Goal: Information Seeking & Learning: Learn about a topic

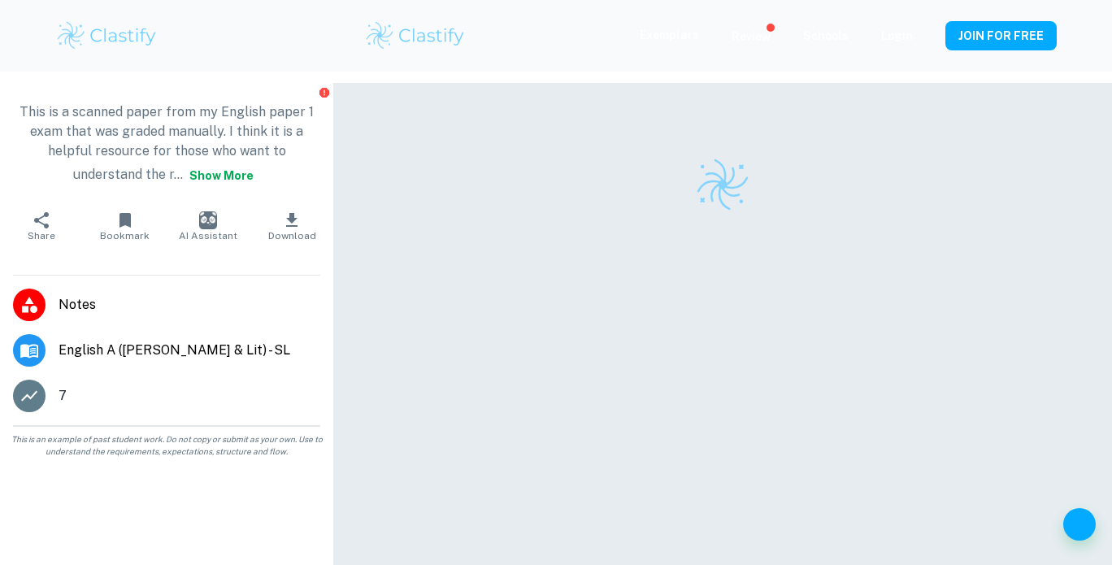
click at [187, 174] on p "This is a scanned paper from my English paper 1 exam that was graded manually. …" at bounding box center [166, 146] width 307 height 88
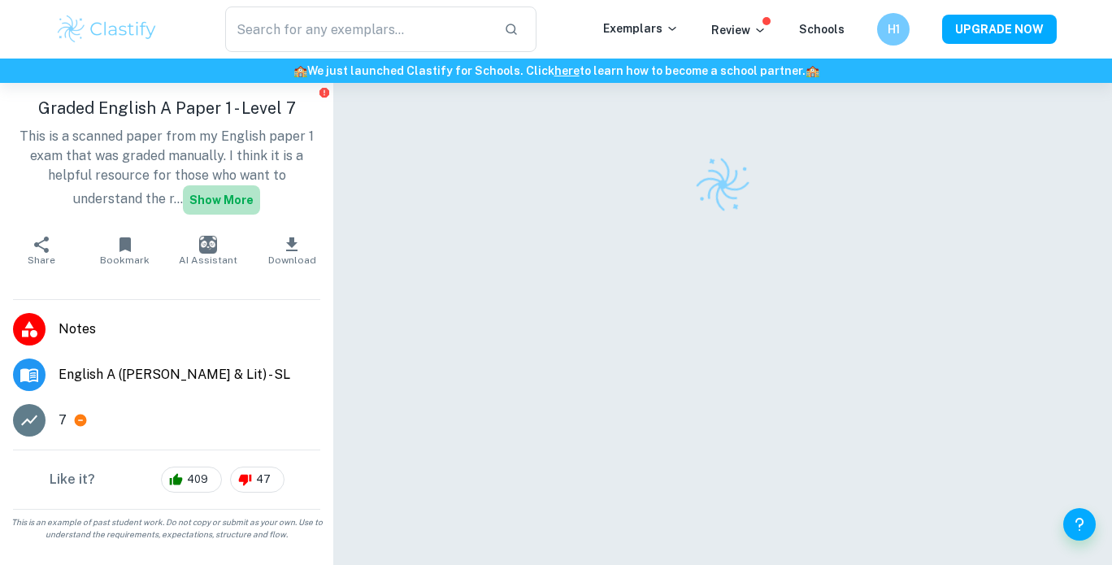
click at [195, 199] on button "Show more" at bounding box center [221, 199] width 77 height 29
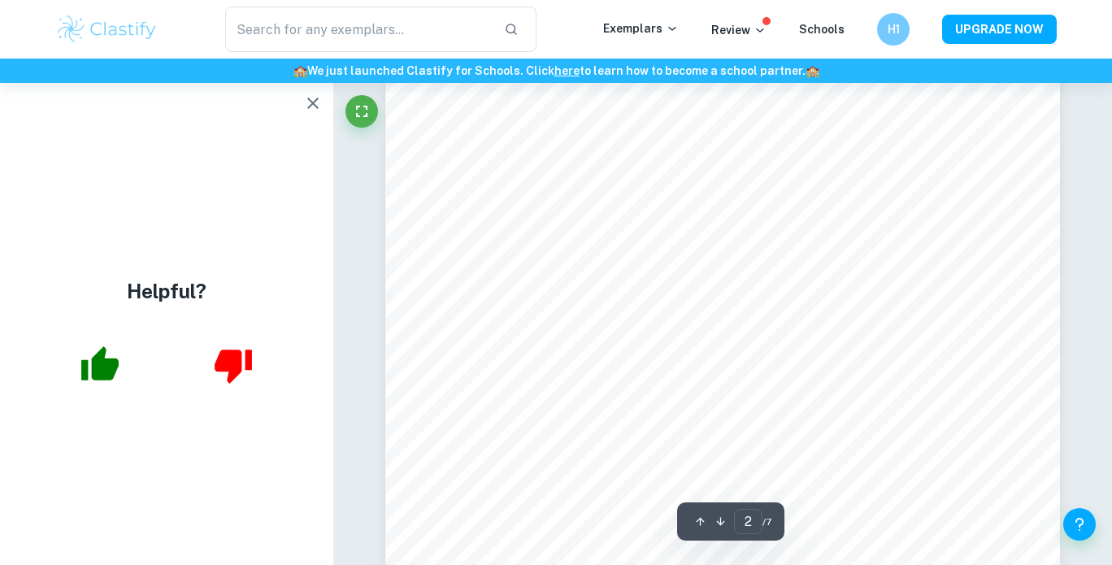
scroll to position [1054, 0]
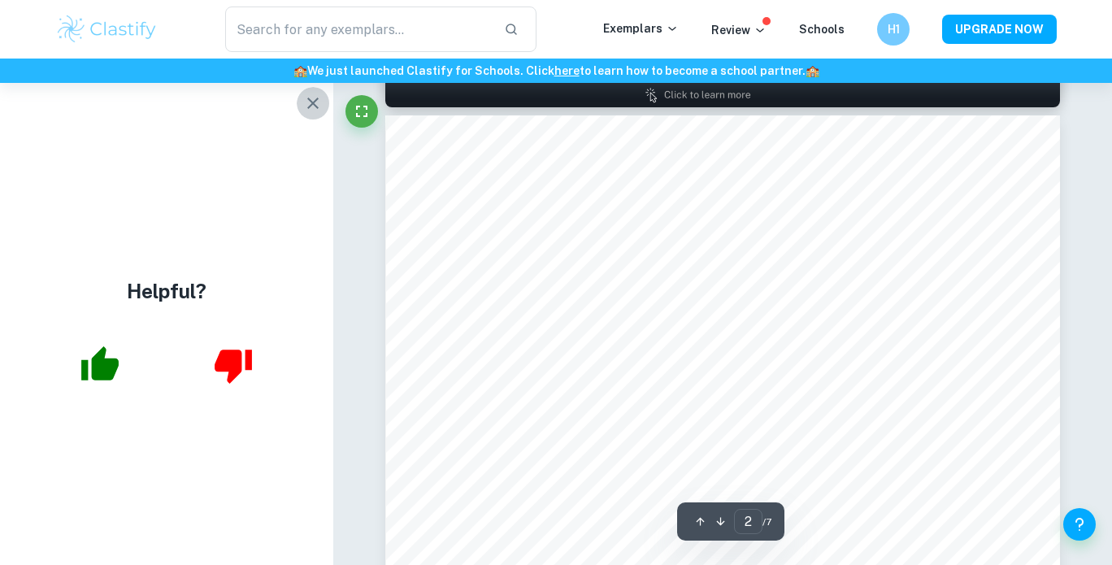
click at [305, 98] on icon "button" at bounding box center [313, 103] width 20 height 20
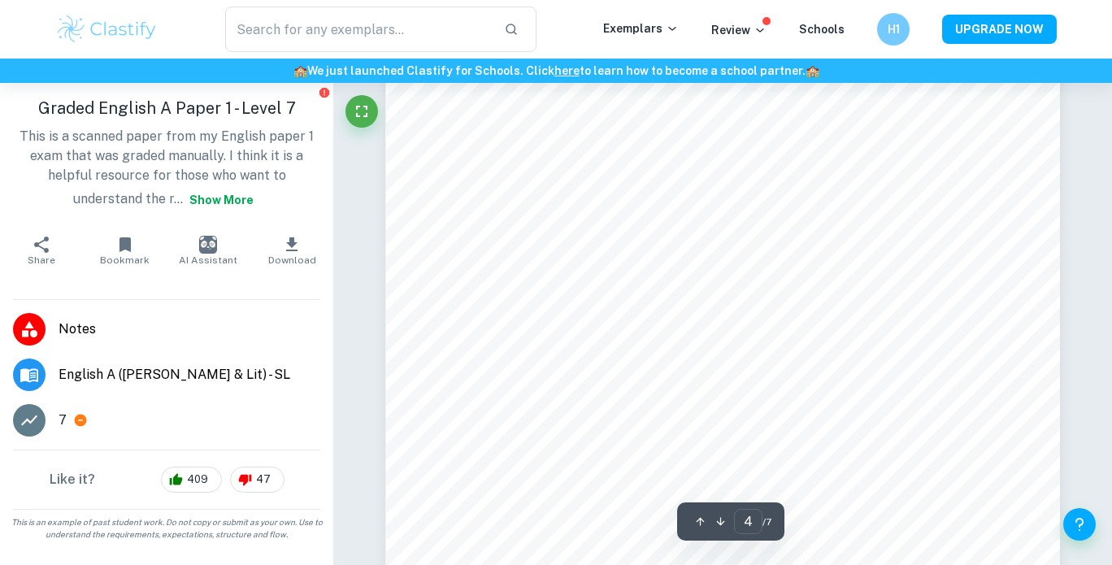
scroll to position [3510, 0]
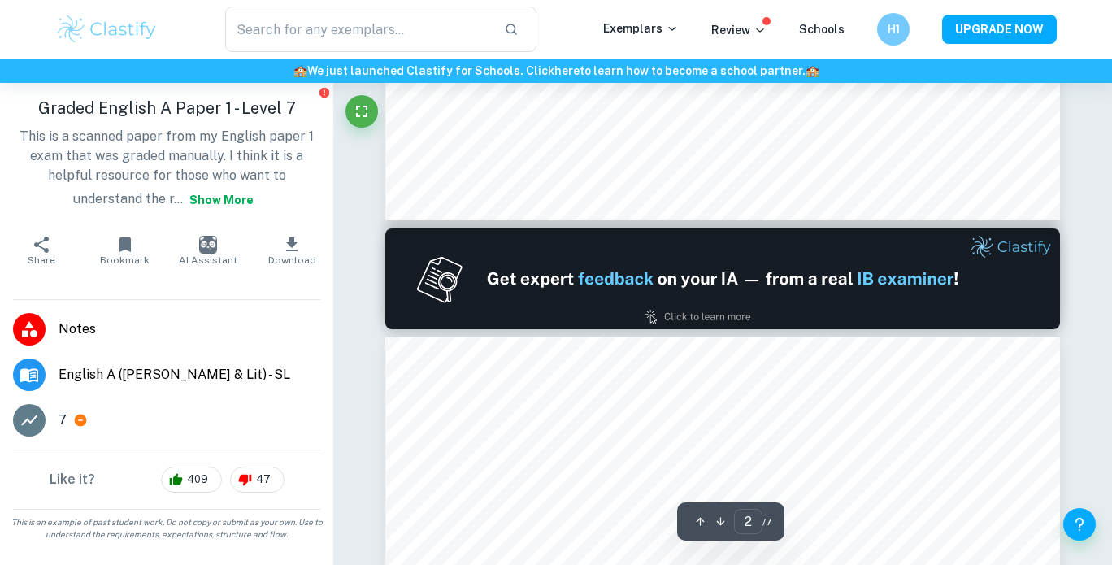
type input "1"
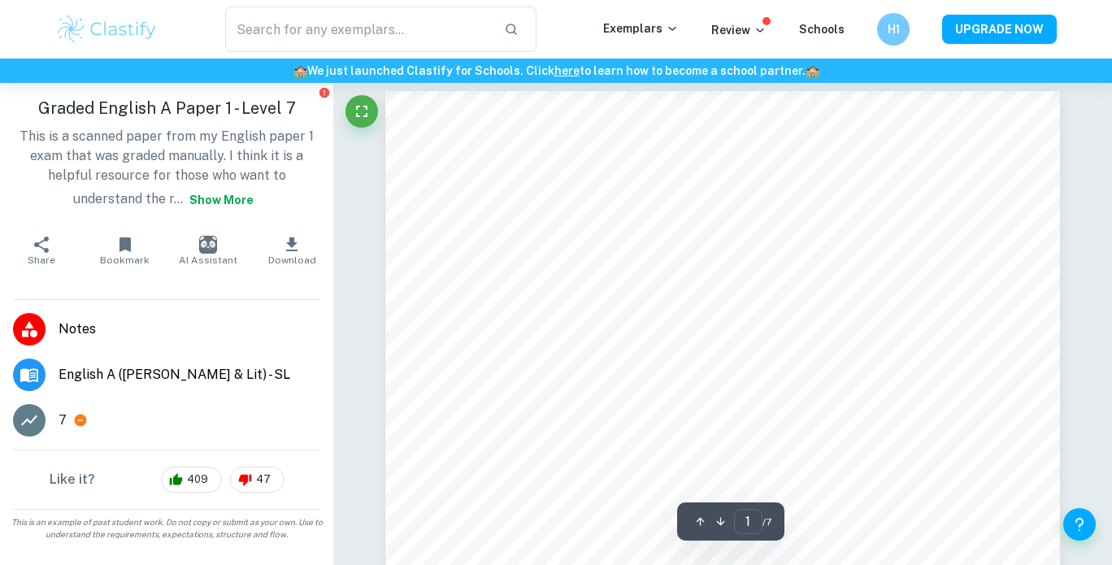
scroll to position [0, 0]
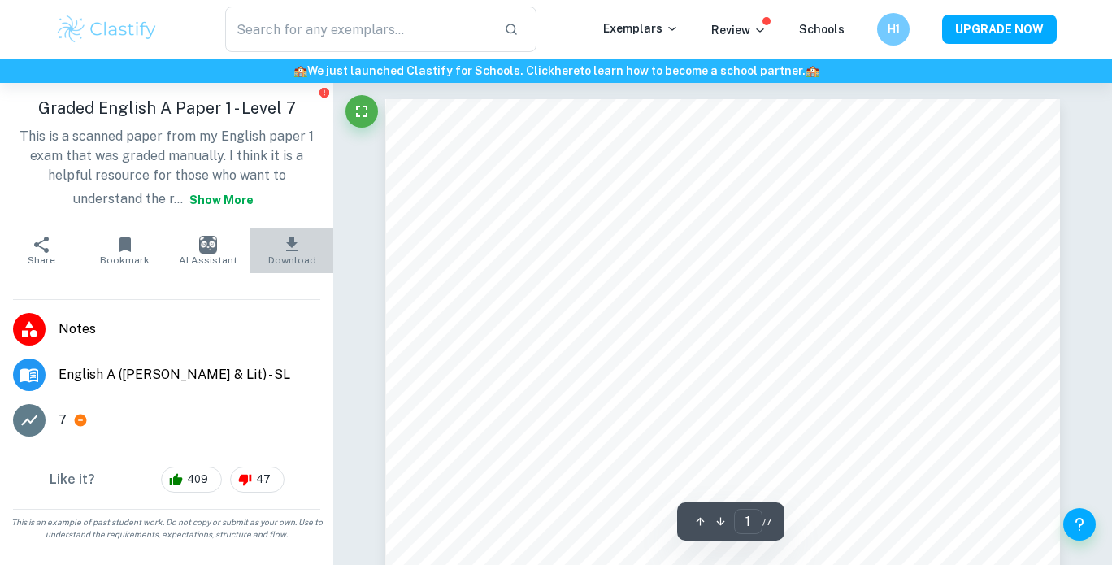
click at [281, 250] on button "Download" at bounding box center [292, 251] width 84 height 46
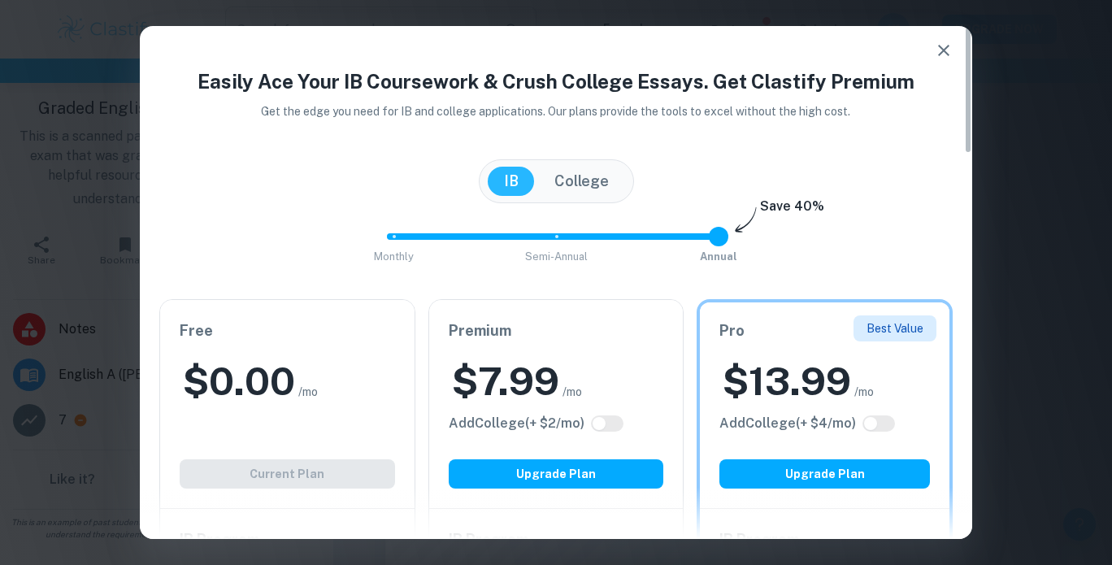
click at [341, 454] on div "Free $ 0.00 /mo Add College (+ $ 2 /mo) Current Plan" at bounding box center [287, 404] width 254 height 208
click at [316, 338] on h6 "Free" at bounding box center [287, 330] width 215 height 23
click at [885, 424] on input "checkbox" at bounding box center [870, 423] width 39 height 13
checkbox input "true"
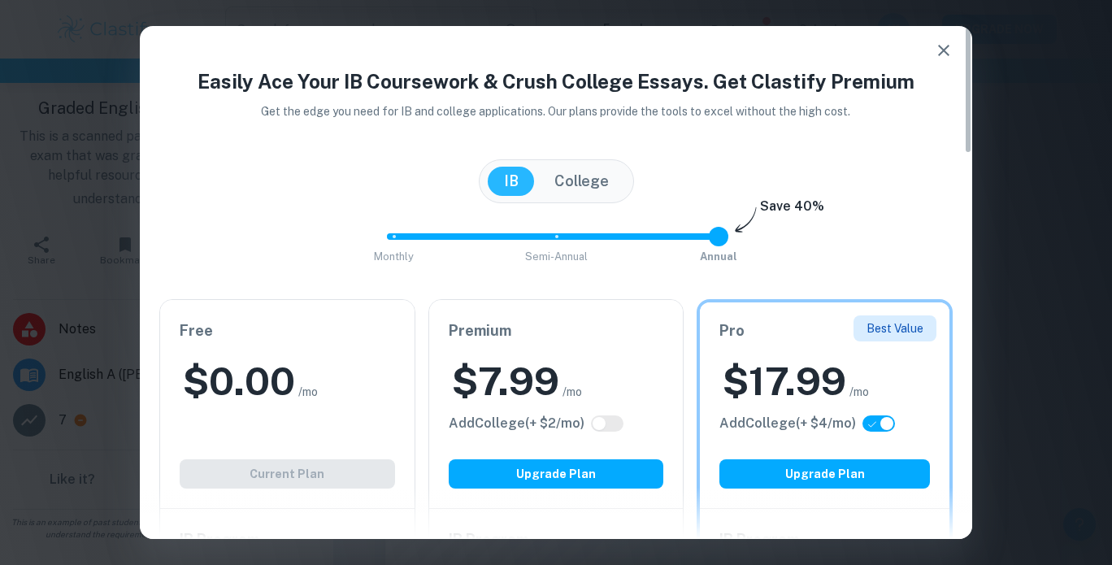
click at [873, 424] on input "checkbox" at bounding box center [886, 423] width 39 height 13
checkbox input "false"
click at [883, 421] on input "checkbox" at bounding box center [870, 423] width 39 height 13
checkbox input "true"
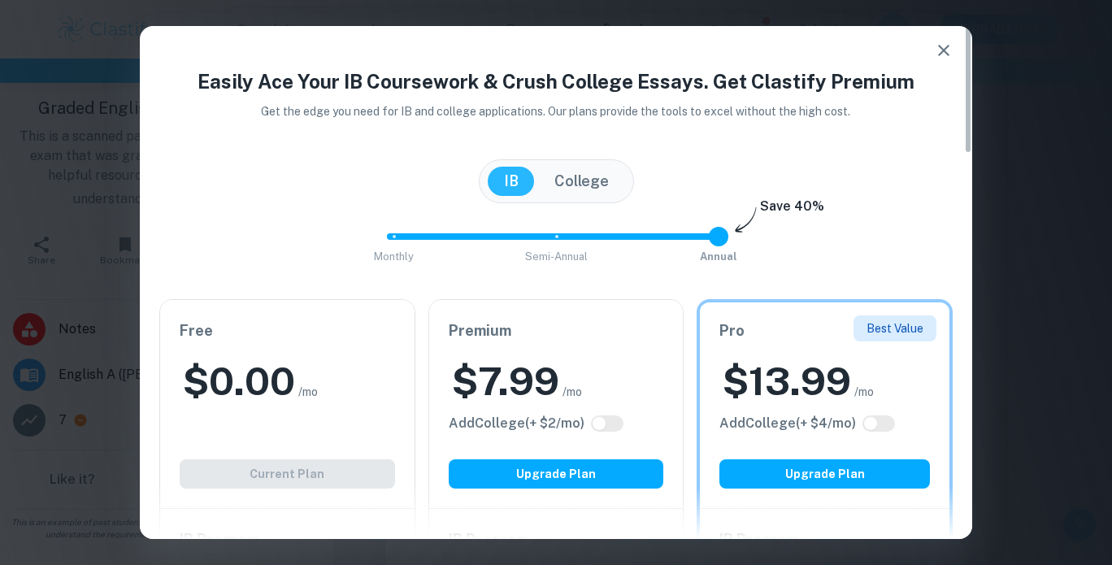
checkbox input "true"
click at [882, 421] on input "checkbox" at bounding box center [886, 423] width 39 height 13
checkbox input "false"
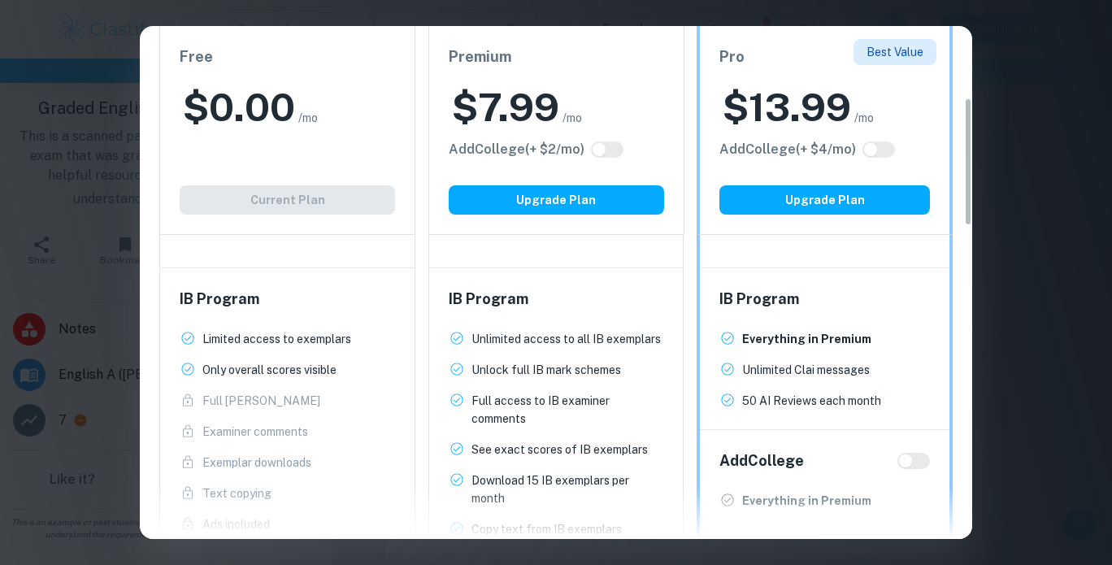
scroll to position [363, 0]
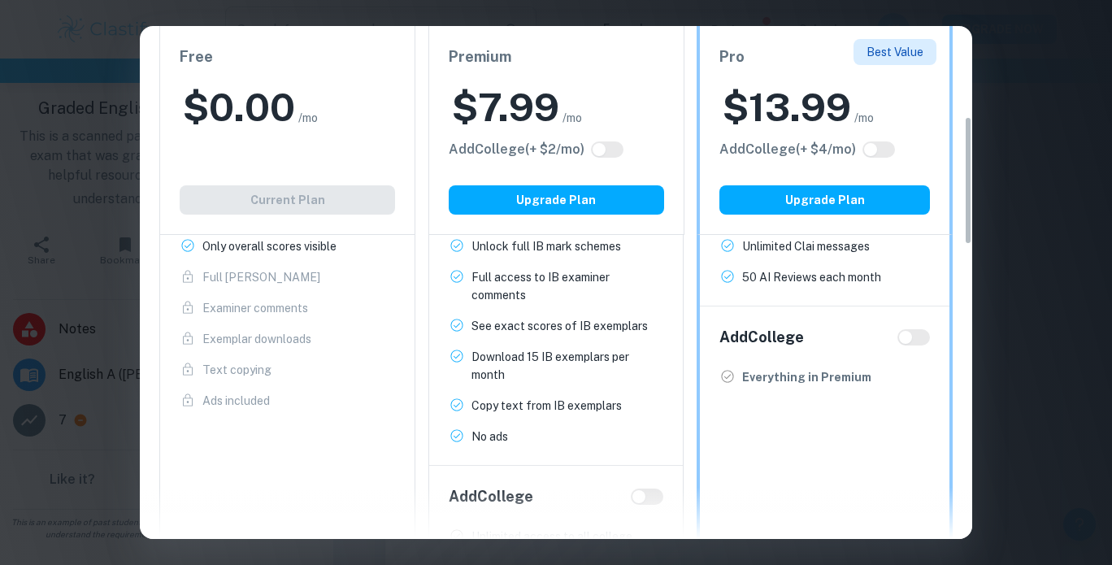
click at [899, 340] on input "checkbox" at bounding box center [905, 337] width 39 height 13
checkbox input "true"
click at [906, 334] on input "checkbox" at bounding box center [921, 337] width 39 height 13
checkbox input "false"
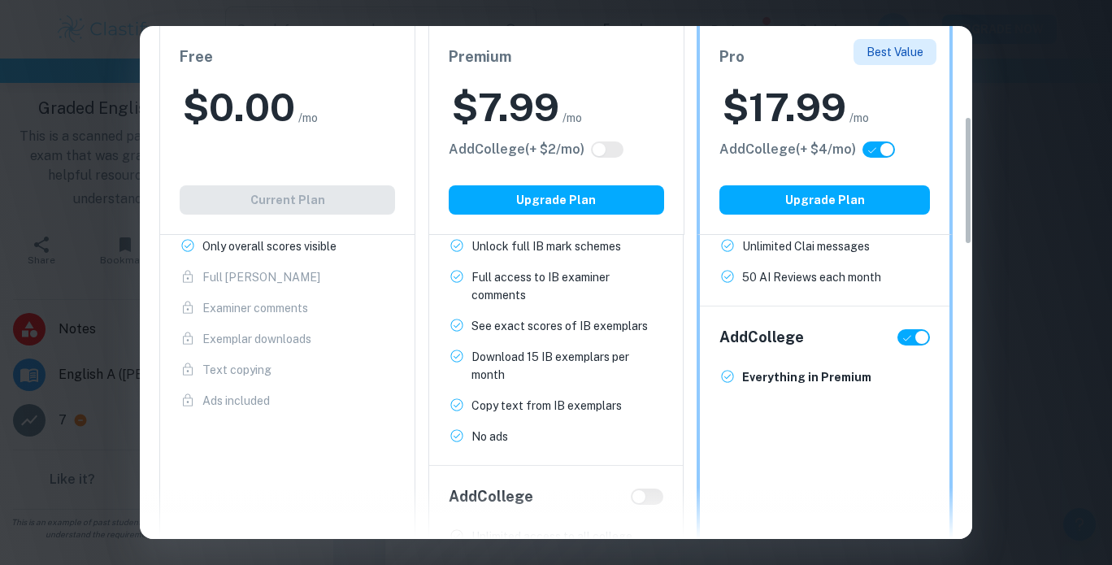
checkbox input "false"
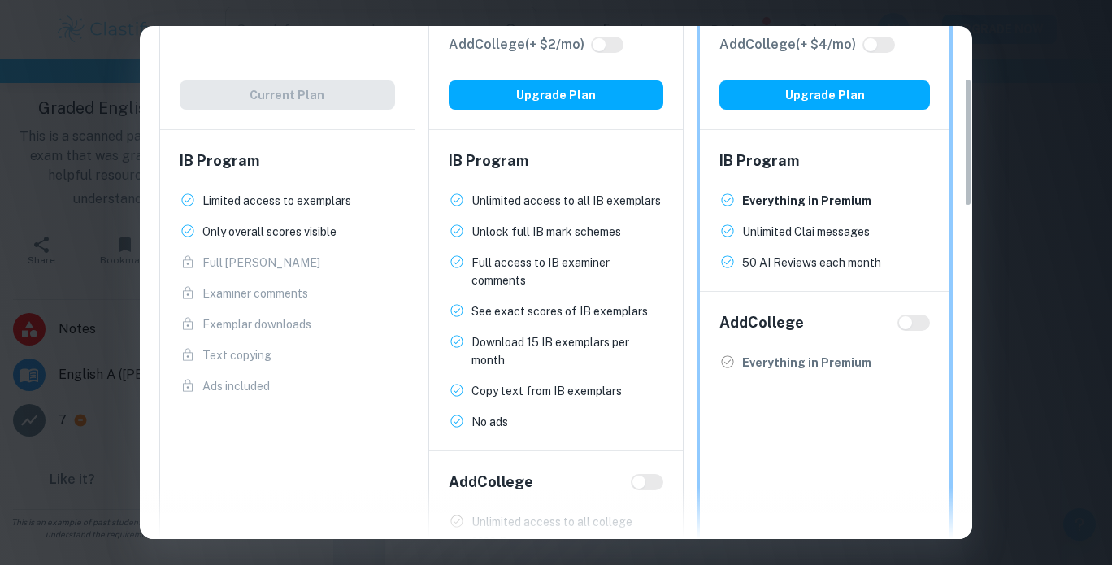
scroll to position [0, 0]
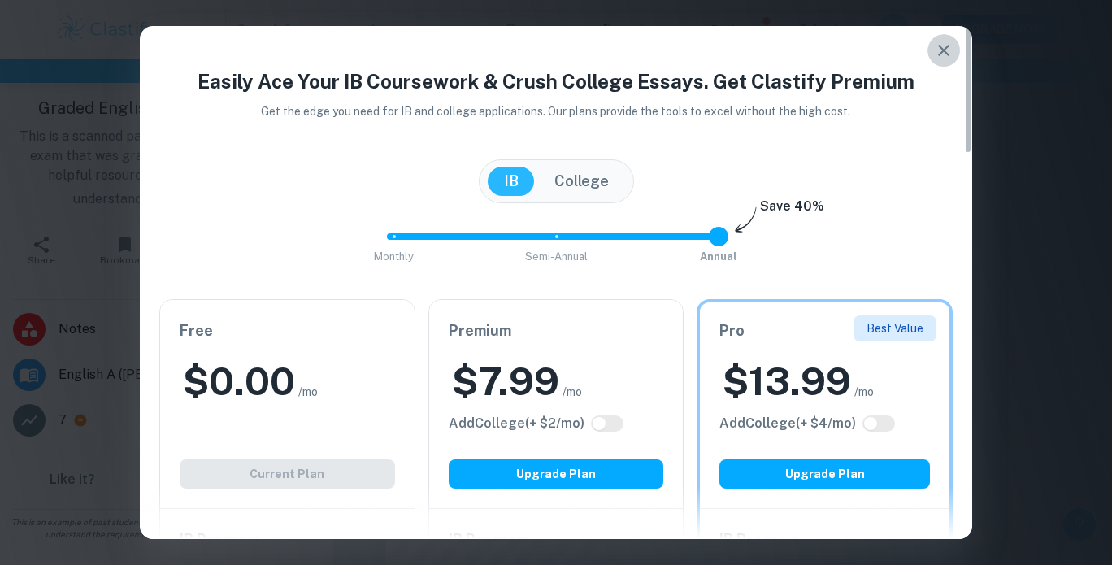
click at [940, 43] on icon "button" at bounding box center [944, 51] width 20 height 20
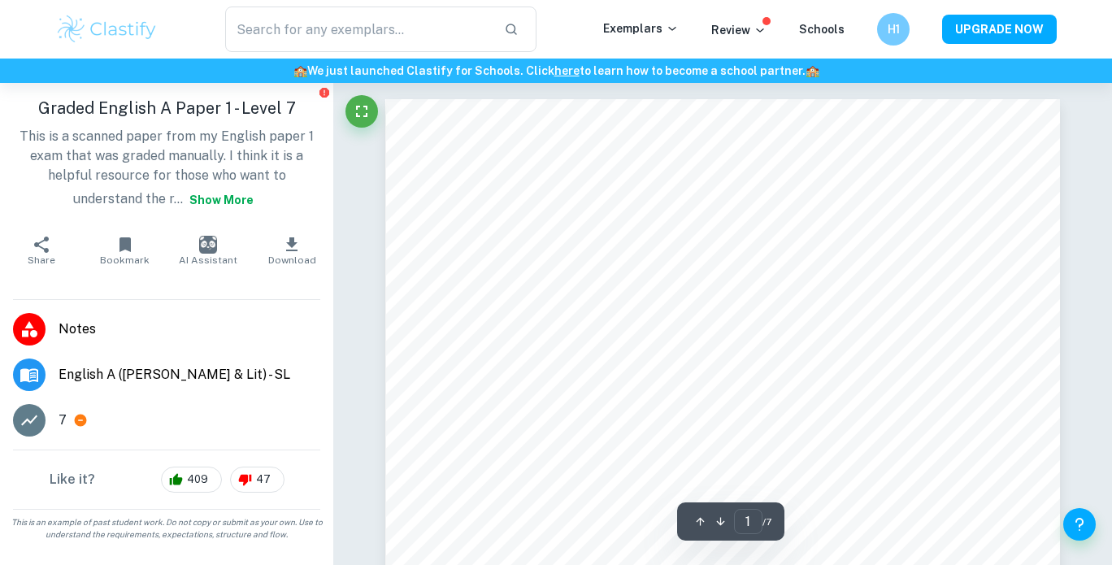
click at [283, 238] on icon "button" at bounding box center [292, 245] width 20 height 20
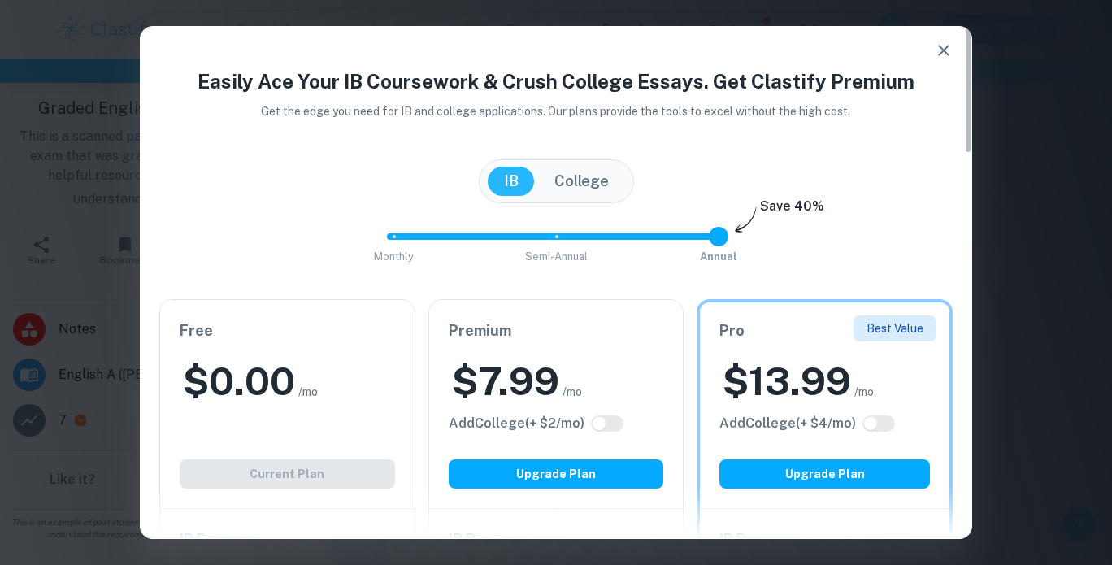
click at [597, 166] on div "[GEOGRAPHIC_DATA]" at bounding box center [556, 181] width 155 height 44
click at [584, 180] on button "College" at bounding box center [581, 181] width 87 height 29
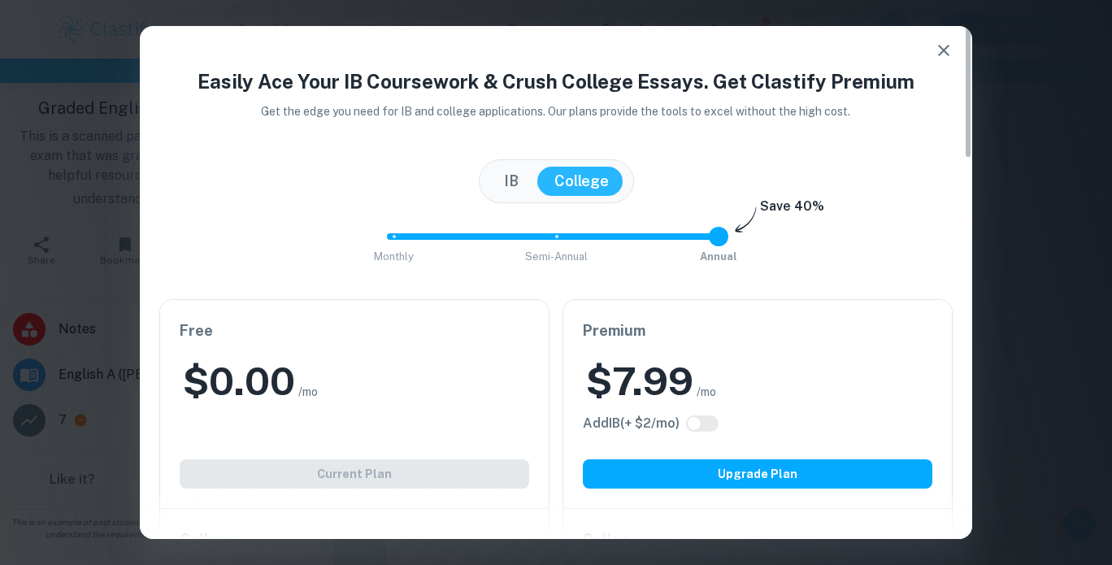
click at [507, 181] on button "IB" at bounding box center [511, 181] width 47 height 29
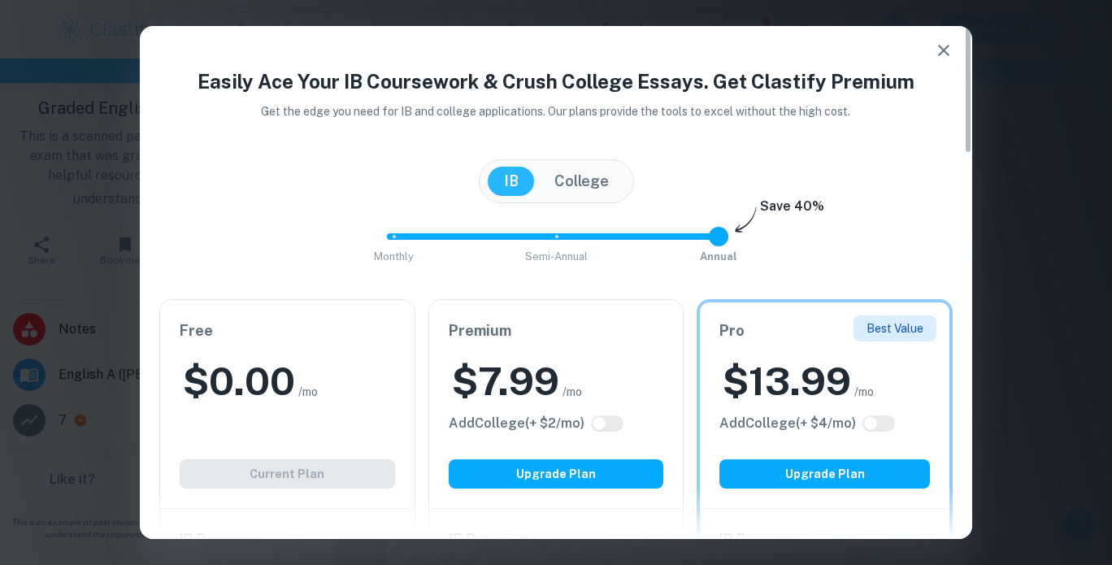
click at [561, 181] on button "College" at bounding box center [581, 181] width 87 height 29
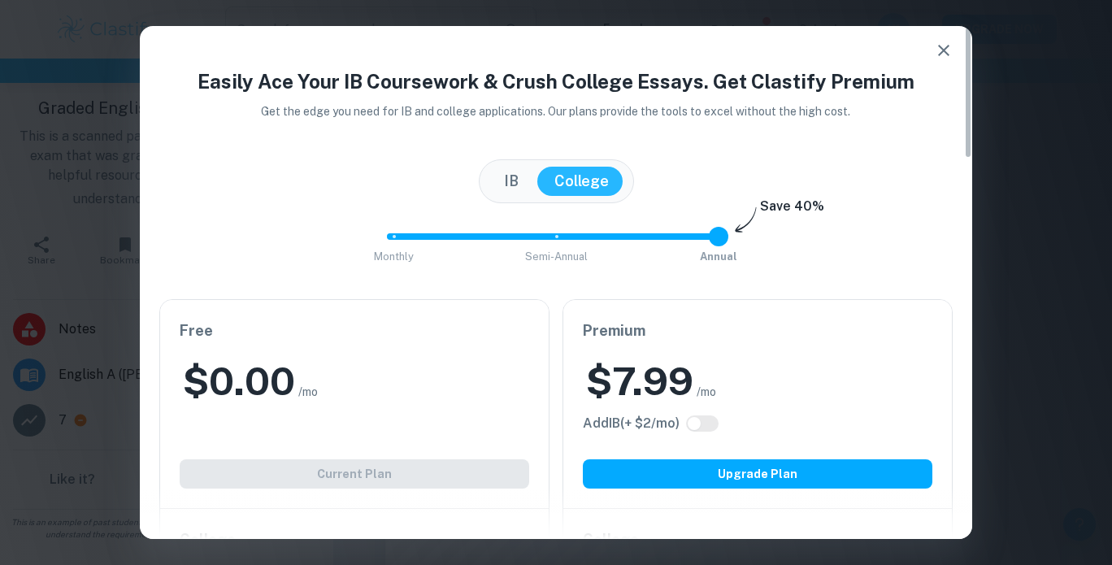
click at [509, 189] on button "IB" at bounding box center [511, 181] width 47 height 29
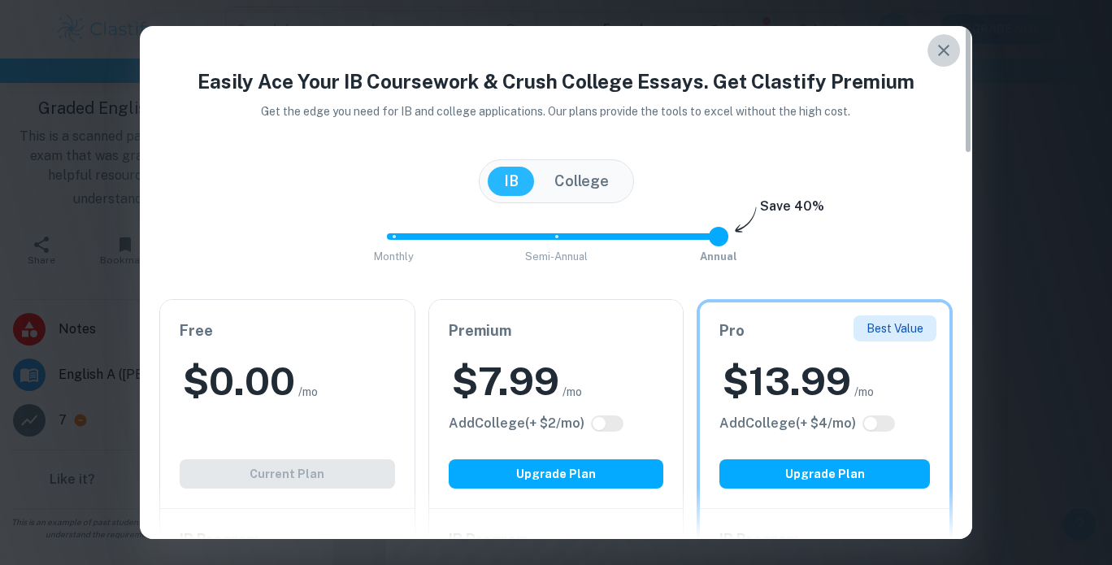
click at [939, 50] on icon "button" at bounding box center [944, 51] width 20 height 20
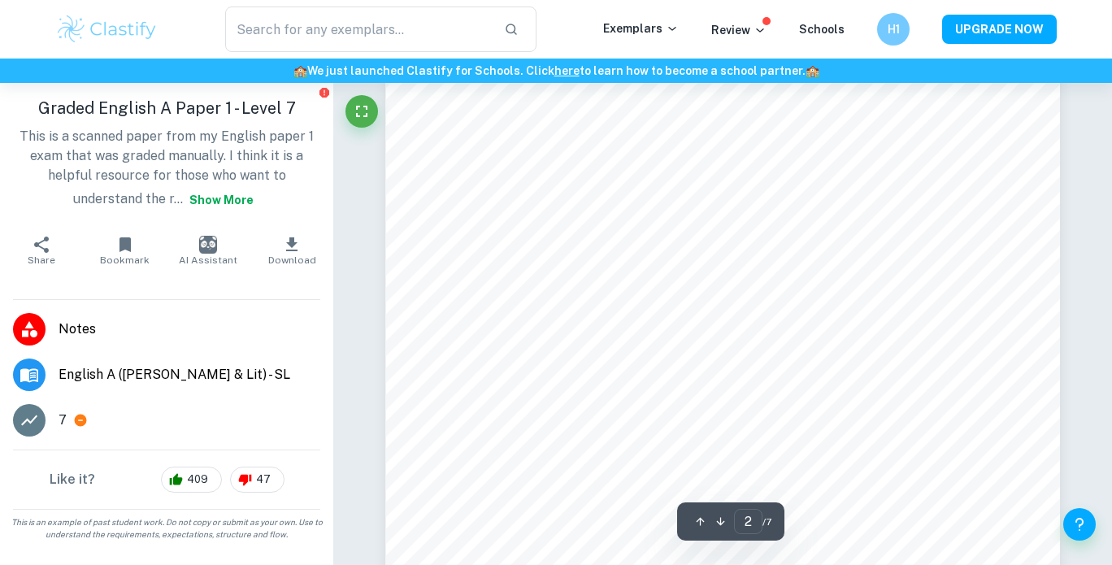
scroll to position [1208, 0]
type input "1"
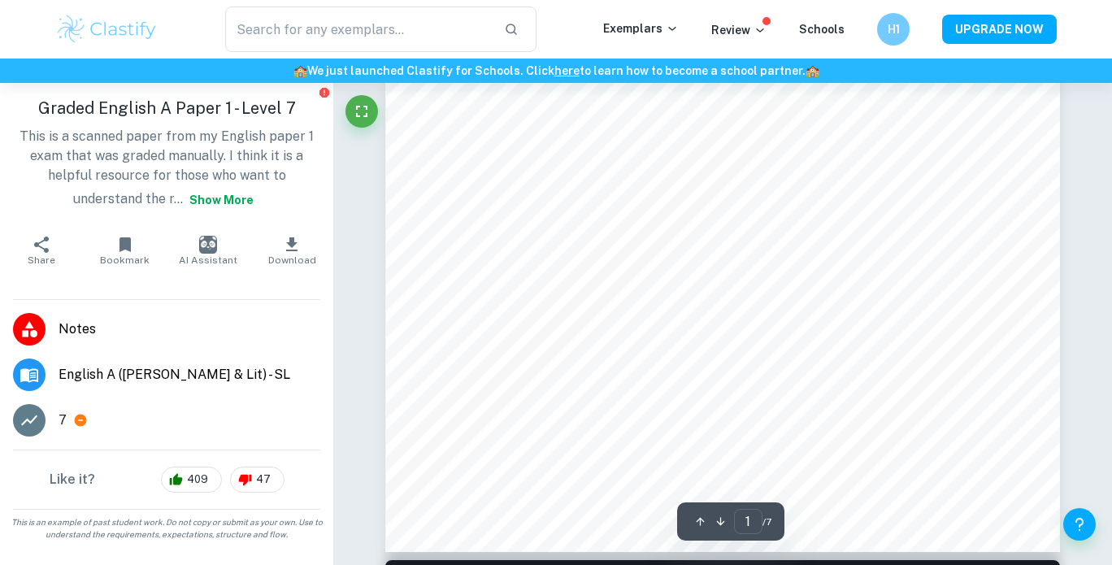
scroll to position [0, 0]
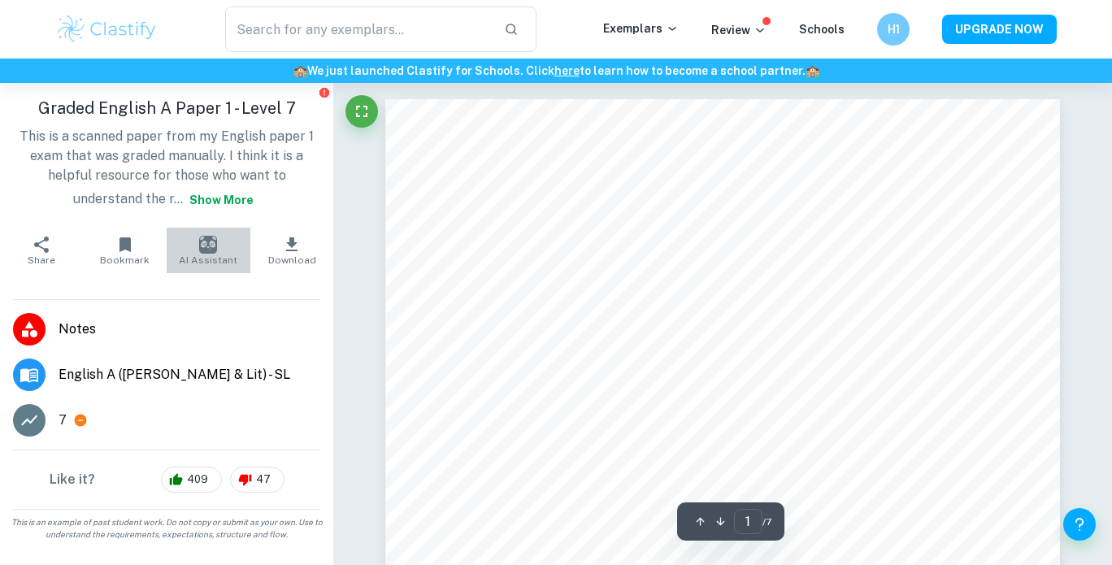
click at [200, 256] on span "AI Assistant" at bounding box center [208, 259] width 59 height 11
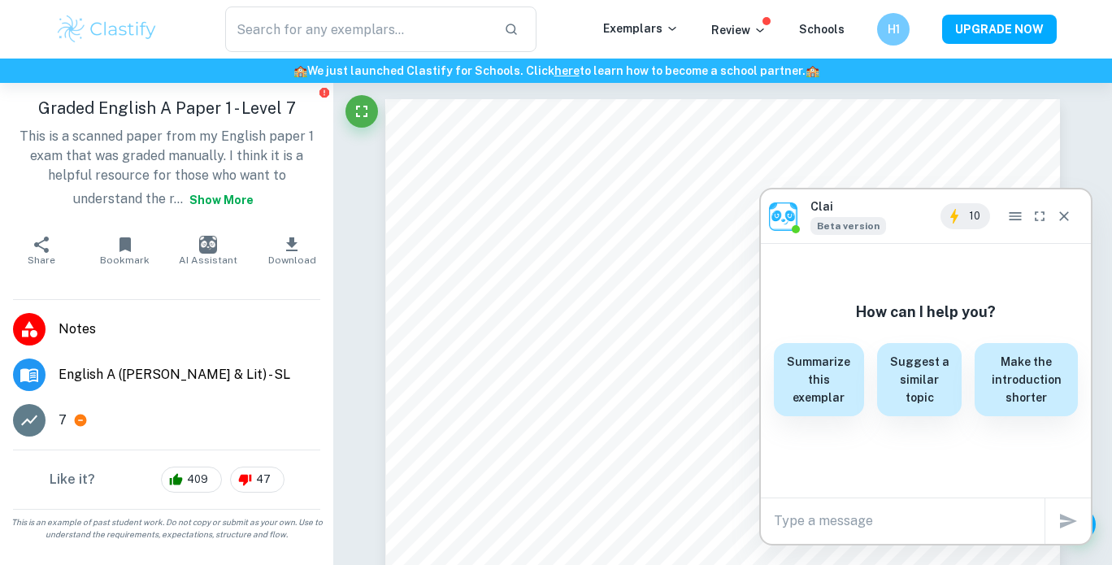
click at [835, 497] on div "How can I help you? Summarize this exemplar Suggest a similar topic Make the in…" at bounding box center [926, 371] width 330 height 254
click at [814, 532] on div "x" at bounding box center [909, 521] width 271 height 26
type textarea "breakdown the detail analysis of this exemplar"
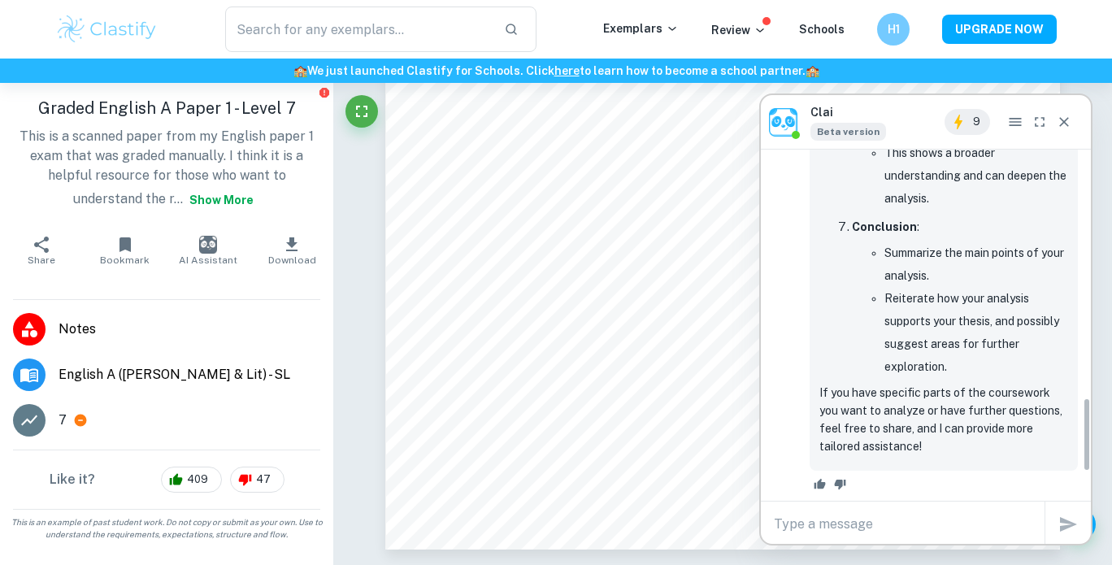
scroll to position [1306, 0]
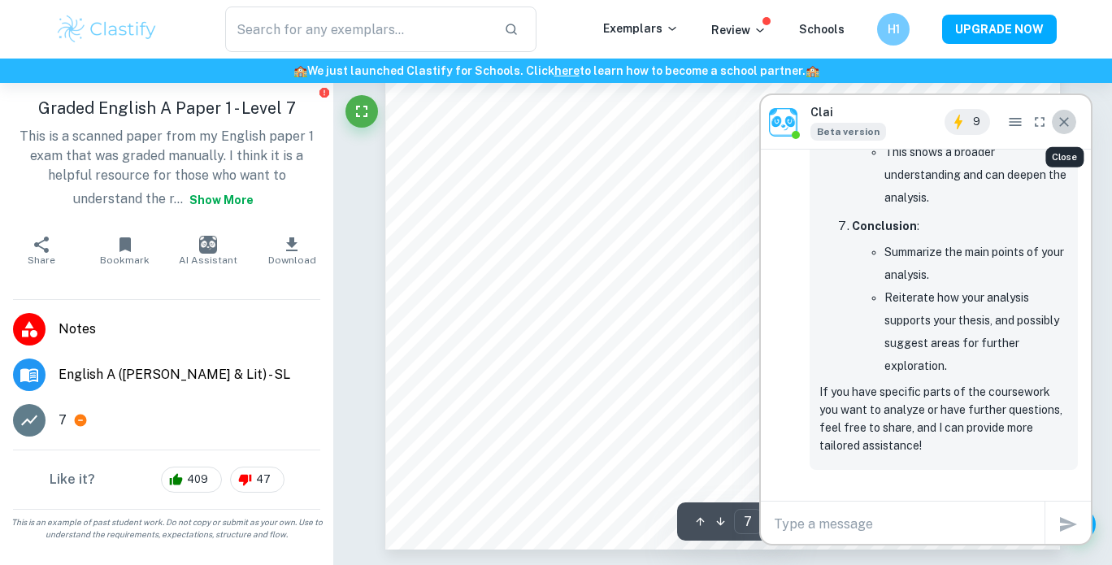
click at [1069, 112] on button "Close" at bounding box center [1064, 122] width 24 height 26
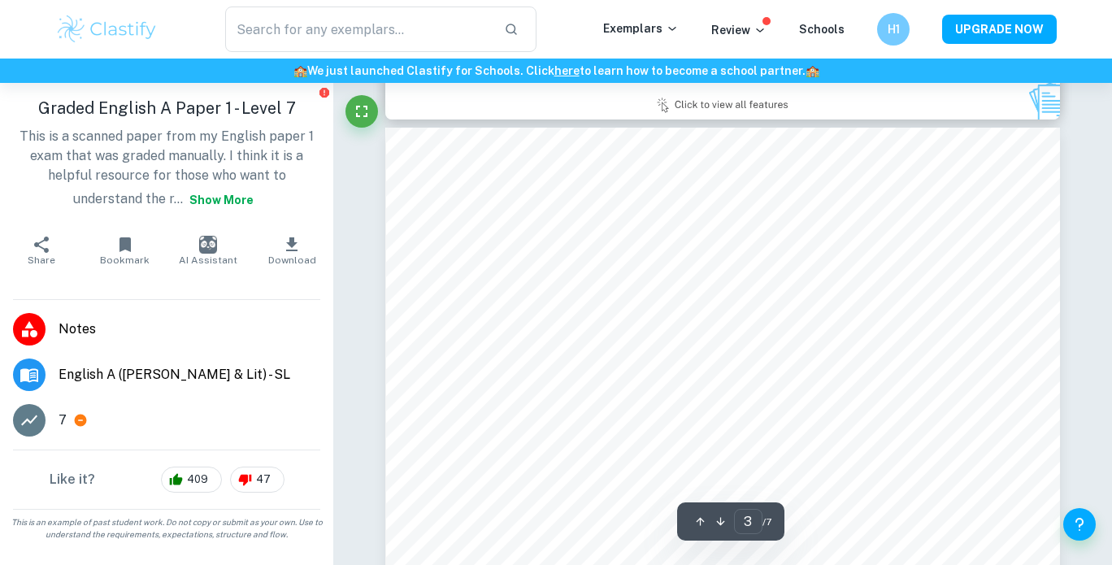
type input "2"
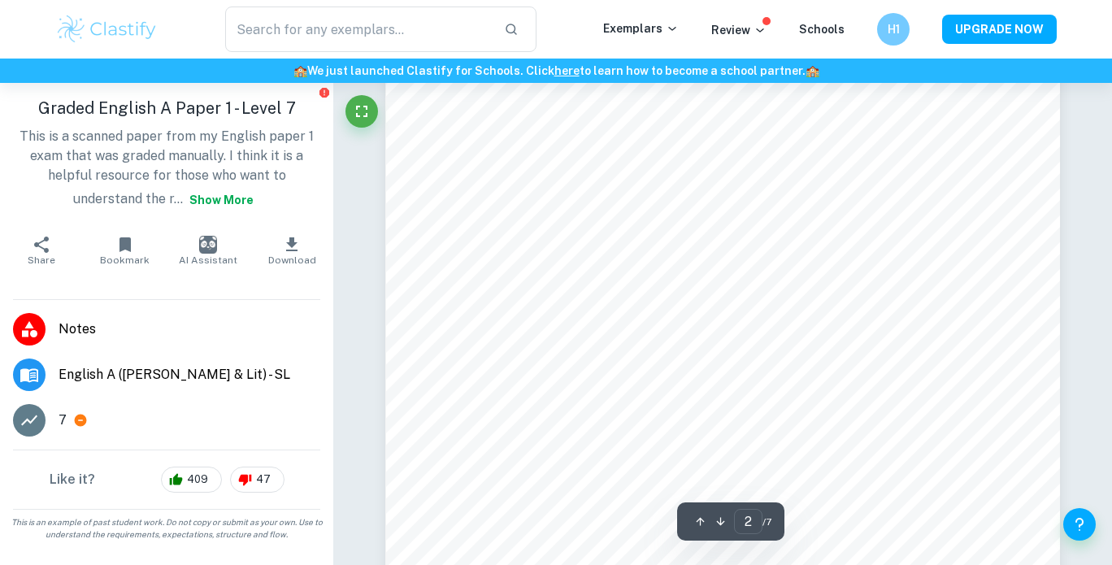
scroll to position [1369, 0]
